Goal: Transaction & Acquisition: Book appointment/travel/reservation

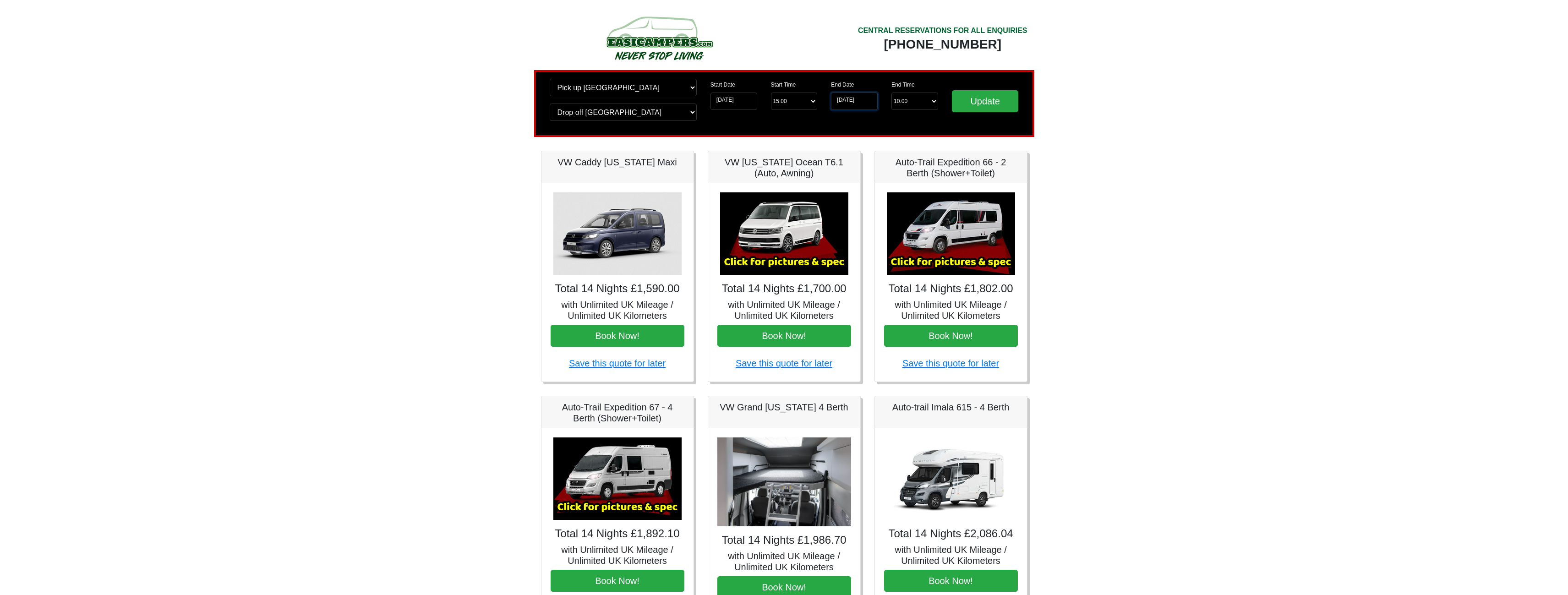
click at [839, 102] on input "15-06-2026" at bounding box center [854, 101] width 47 height 18
click at [841, 170] on td "8" at bounding box center [839, 170] width 12 height 12
type input "08-06-2026"
click at [976, 99] on input "Update" at bounding box center [985, 101] width 67 height 22
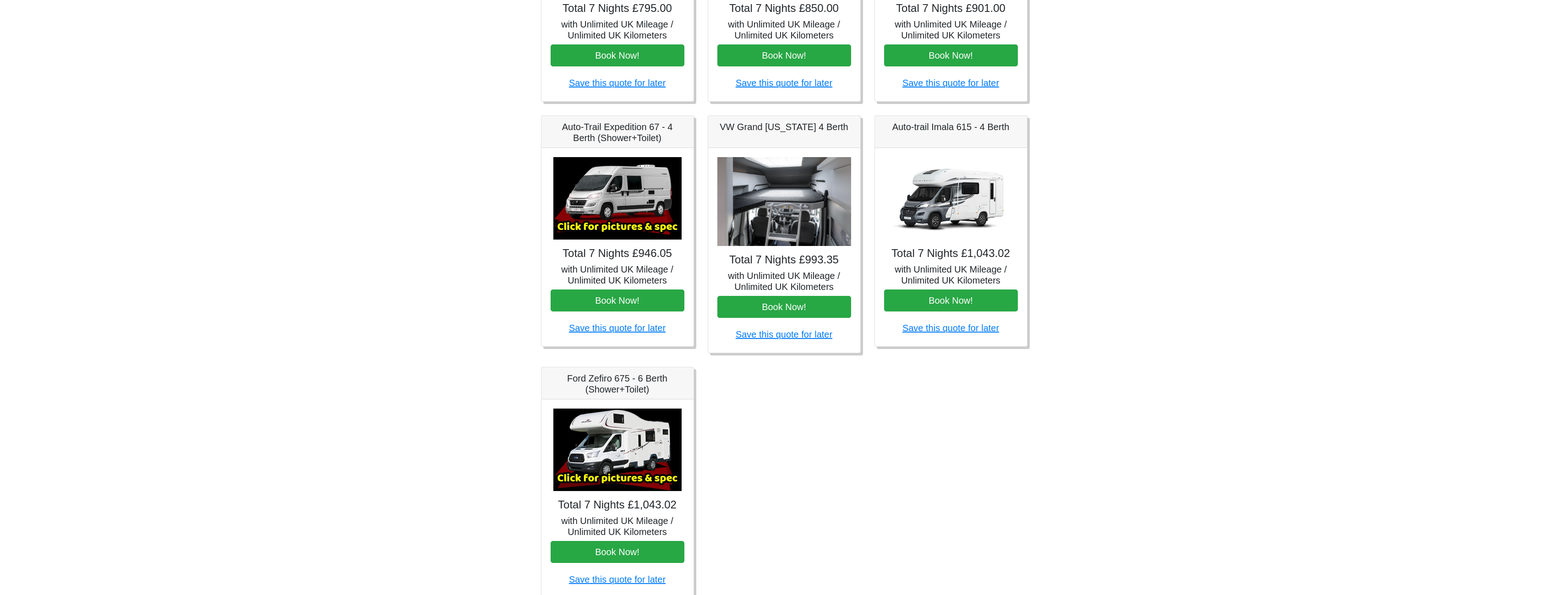
scroll to position [94, 0]
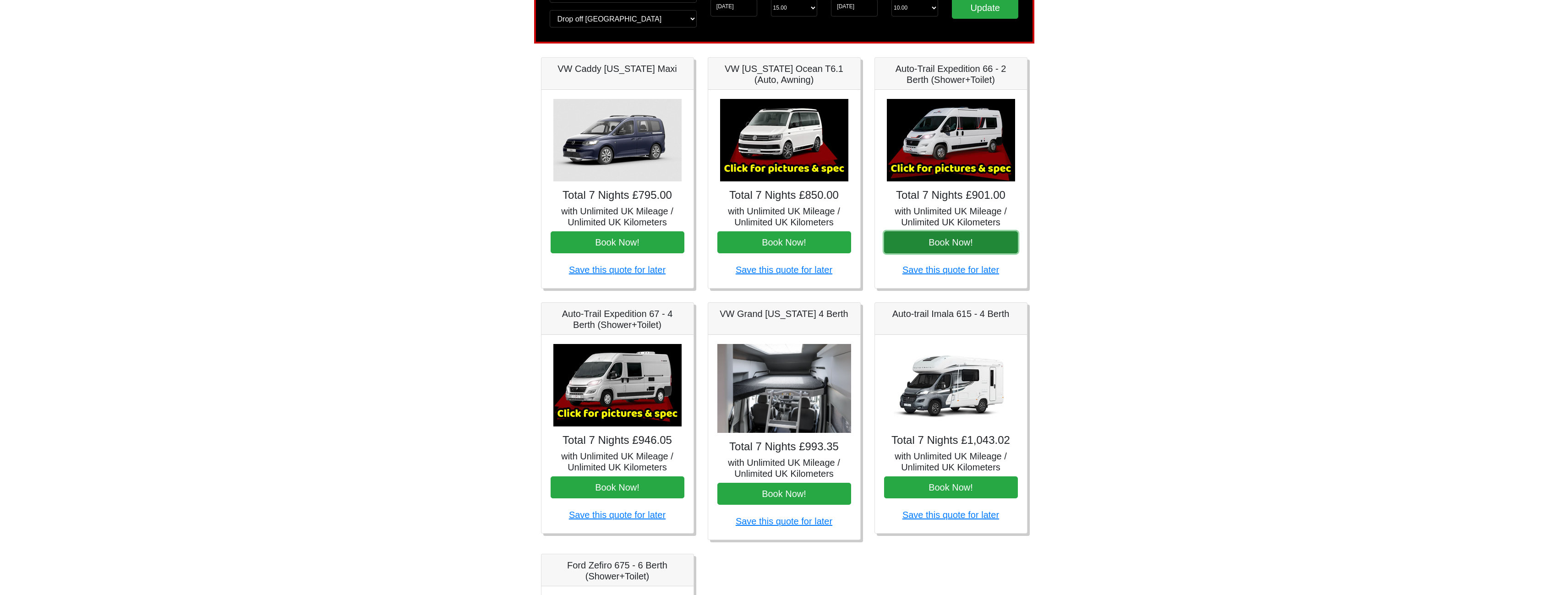
click at [957, 238] on button "Book Now!" at bounding box center [951, 242] width 134 height 22
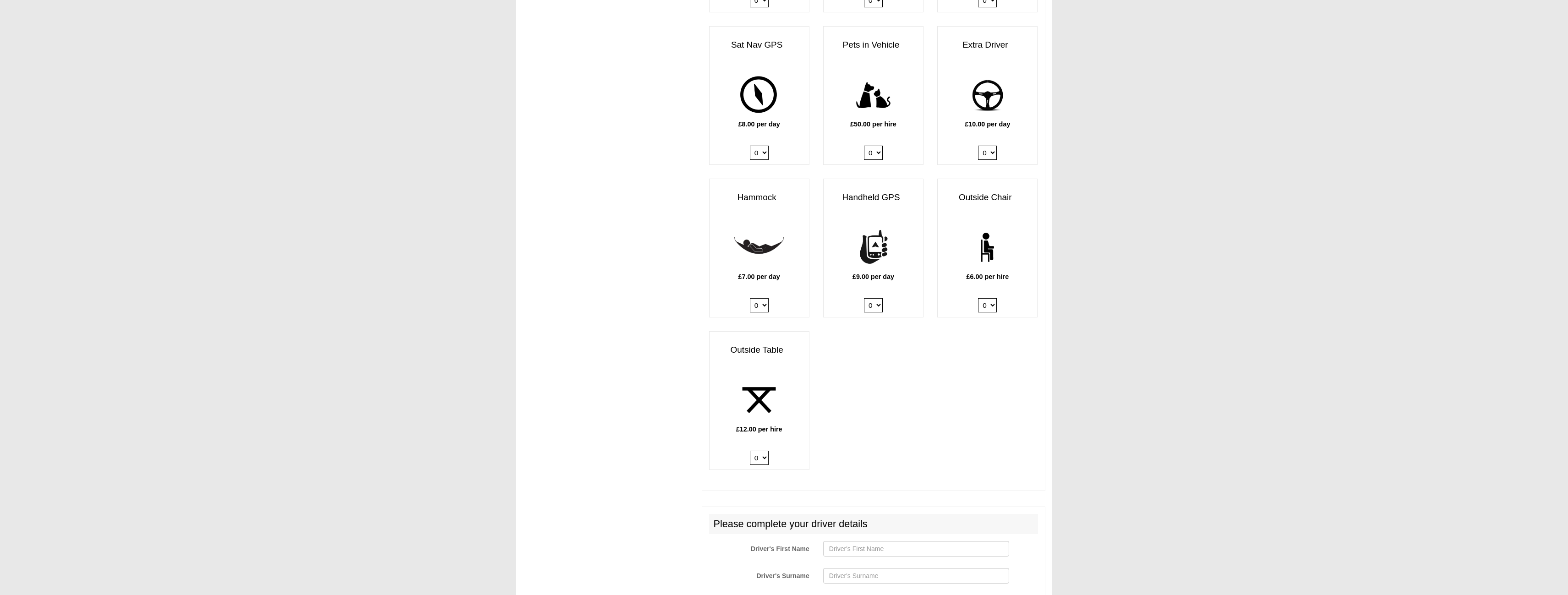
scroll to position [1121, 0]
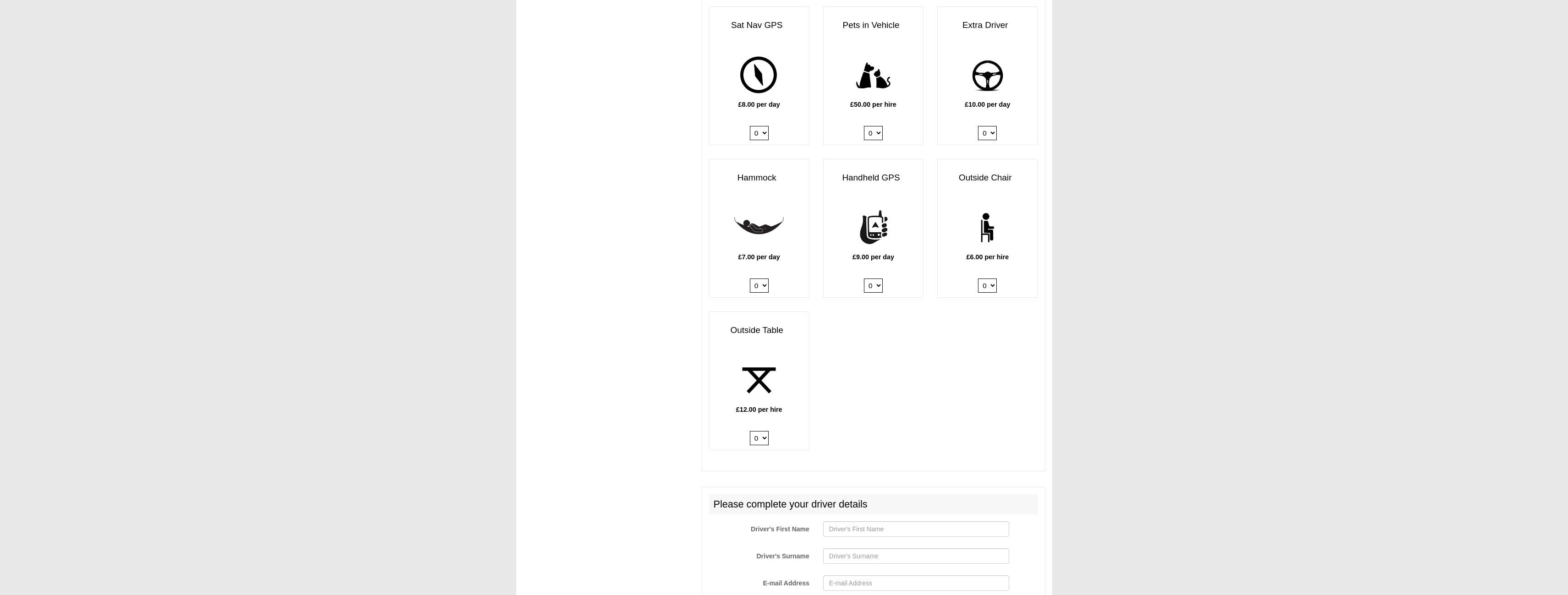
select select "Outside Table x QTY 1 @ 12.00 GBP per hire."
click option "1" at bounding box center [0, 0] width 0 height 0
click at [978, 279] on select "0 1 2 3 4 5 6" at bounding box center [987, 285] width 19 height 14
select select "Outside Chair x QTY 4 @ 6.00 GBP per hire."
click option "4" at bounding box center [0, 0] width 0 height 0
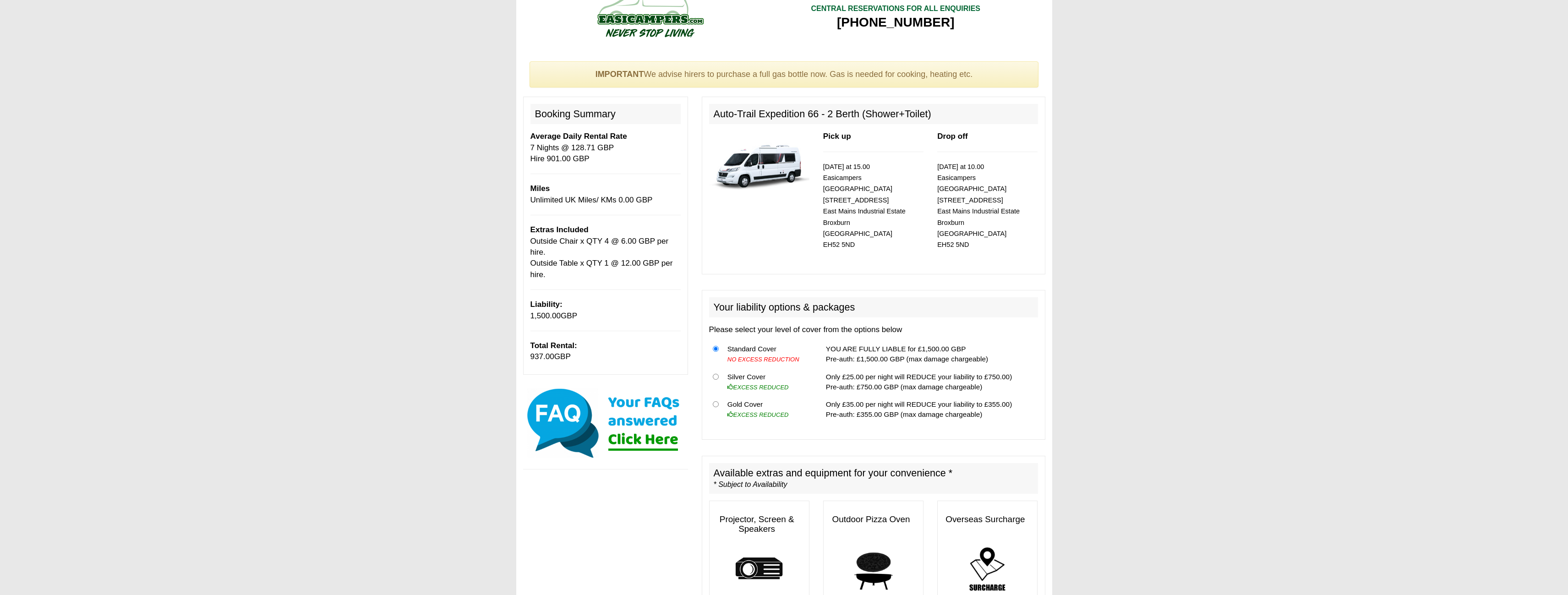
scroll to position [0, 0]
